Goal: Navigation & Orientation: Find specific page/section

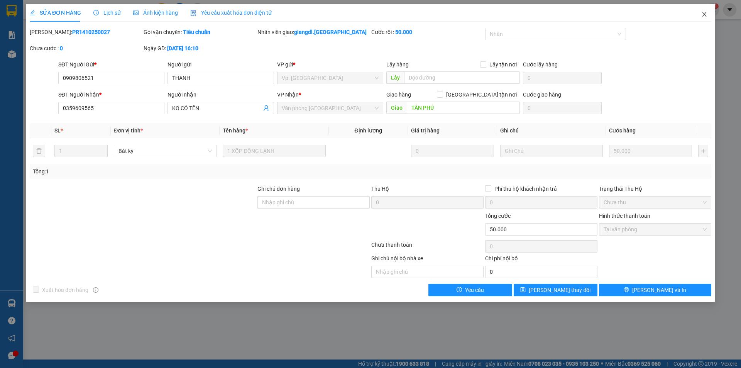
click at [705, 14] on icon "close" at bounding box center [704, 14] width 4 height 5
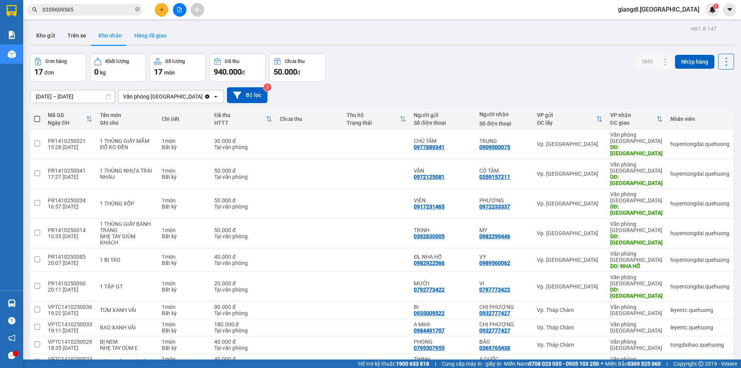
click at [150, 34] on button "Hàng đã giao" at bounding box center [150, 35] width 45 height 19
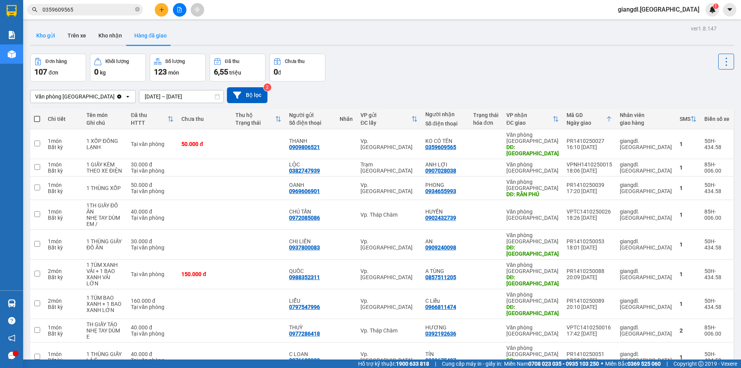
click at [38, 31] on button "Kho gửi" at bounding box center [45, 35] width 31 height 19
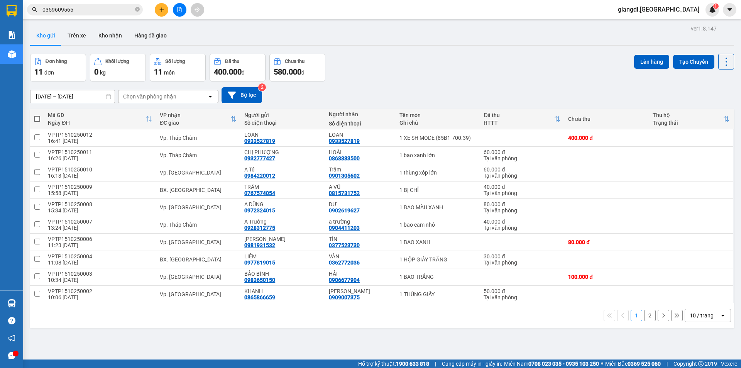
click at [251, 36] on div "Kho gửi Trên xe Kho nhận Hàng đã giao" at bounding box center [382, 36] width 704 height 20
click at [166, 43] on button "Hàng đã giao" at bounding box center [150, 35] width 45 height 19
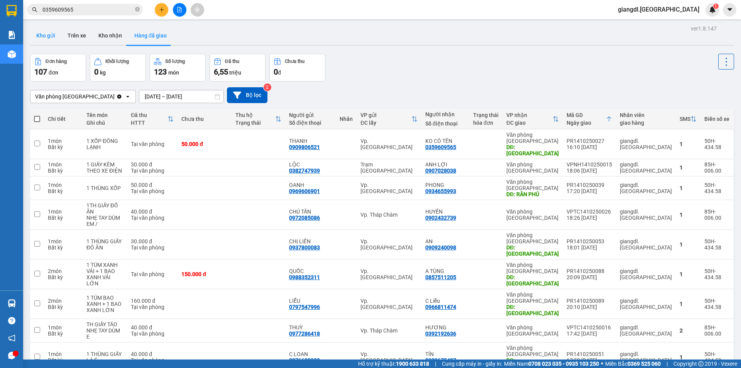
click at [36, 35] on button "Kho gửi" at bounding box center [45, 35] width 31 height 19
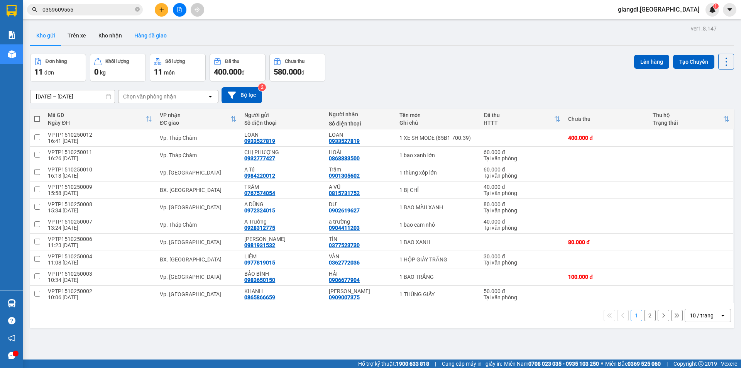
click at [155, 29] on button "Hàng đã giao" at bounding box center [150, 35] width 45 height 19
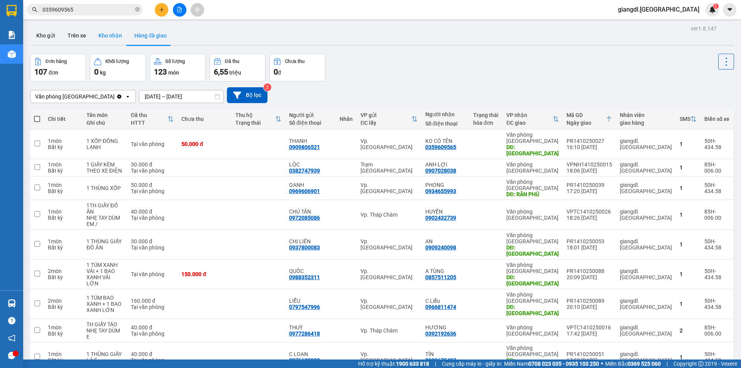
click at [107, 33] on button "Kho nhận" at bounding box center [110, 35] width 36 height 19
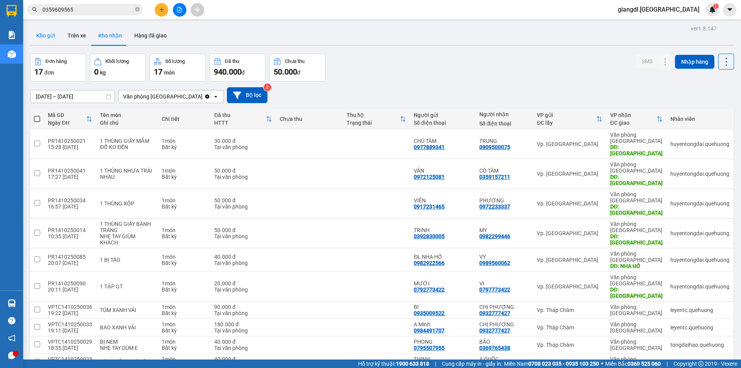
click at [55, 40] on button "Kho gửi" at bounding box center [45, 35] width 31 height 19
